Goal: Connect with others: Connect with others

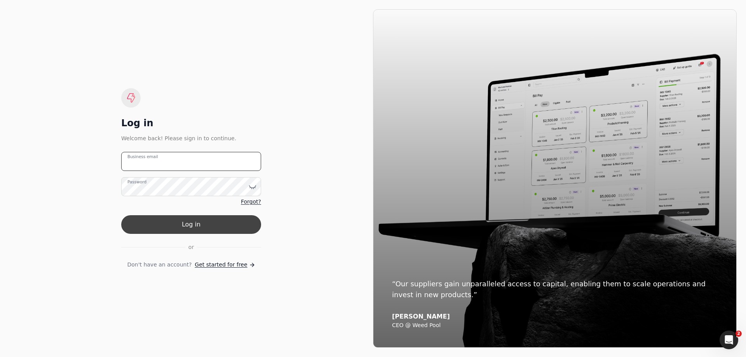
type email "[EMAIL_ADDRESS][PERSON_NAME][DOMAIN_NAME]"
click at [177, 87] on button "Log in" at bounding box center [191, 224] width 140 height 19
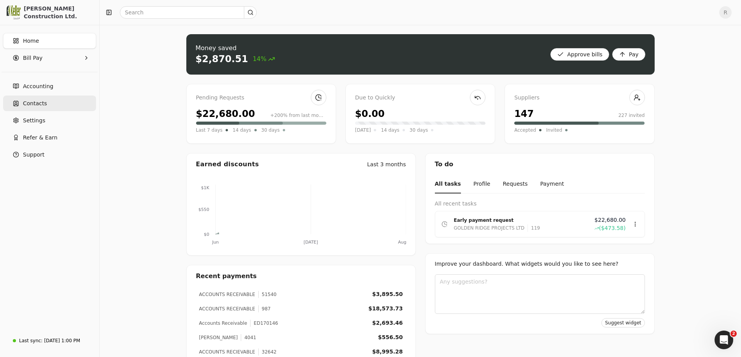
click at [31, 87] on span "Contacts" at bounding box center [35, 104] width 24 height 8
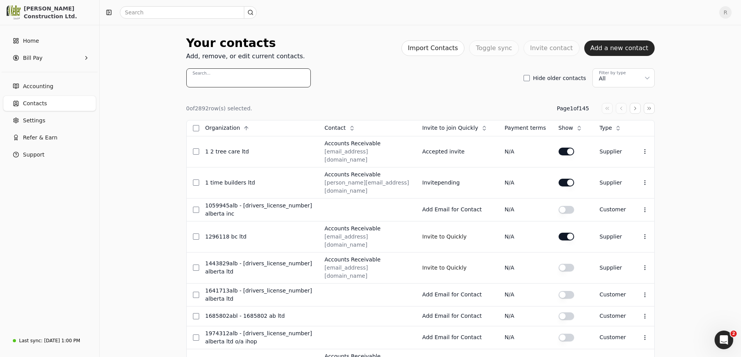
click at [245, 77] on input "Search..." at bounding box center [248, 77] width 124 height 19
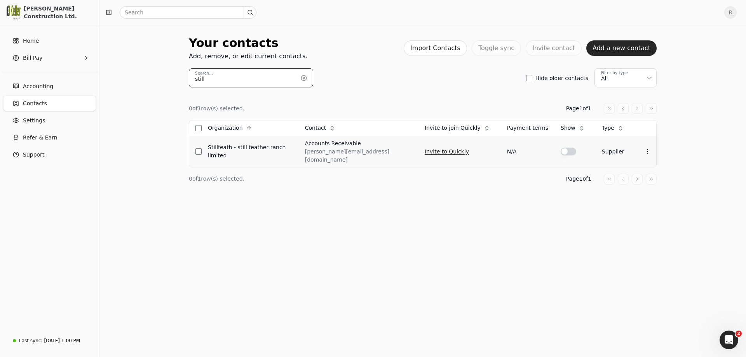
type input "still"
click at [245, 87] on button "Invite to Quickly" at bounding box center [447, 151] width 44 height 12
